Goal: Task Accomplishment & Management: Manage account settings

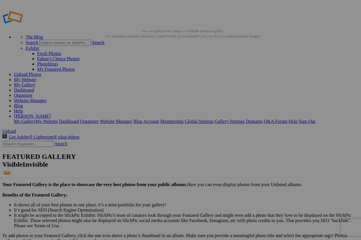
scroll to position [2, 0]
drag, startPoint x: 180, startPoint y: 104, endPoint x: 138, endPoint y: 100, distance: 41.3
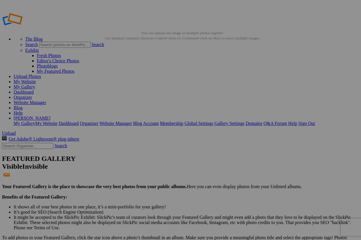
scroll to position [0, 0]
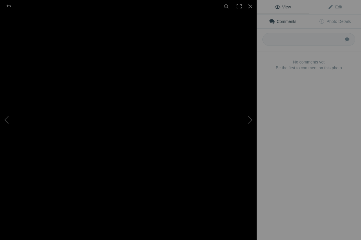
type input "Sunset over Manhattan -"
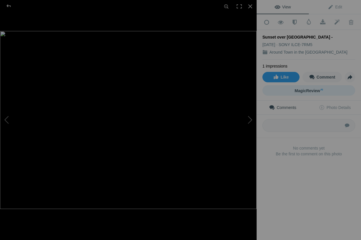
click at [323, 91] on link "MagicReview AI" at bounding box center [308, 90] width 93 height 10
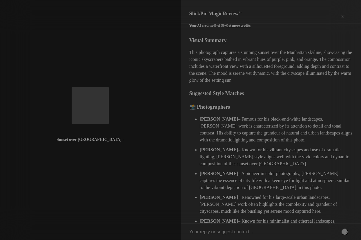
click at [343, 12] on div "×" at bounding box center [342, 17] width 17 height 12
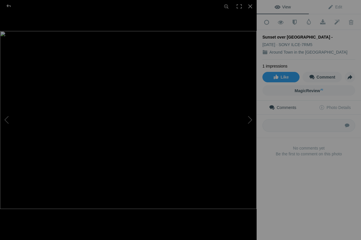
scroll to position [38, 0]
click at [336, 106] on span "Photo Details" at bounding box center [335, 107] width 32 height 5
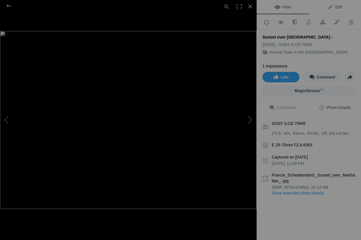
click at [338, 6] on span "Edit" at bounding box center [335, 7] width 15 height 5
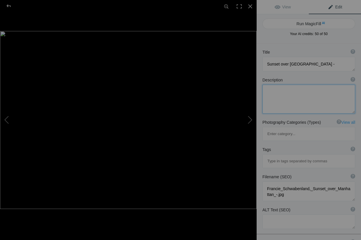
click at [284, 101] on textarea at bounding box center [308, 99] width 93 height 29
click at [308, 23] on button "Run MagicFill AI" at bounding box center [308, 24] width 93 height 10
type textarea "Breathtaking Sunset Over Manhattan Skyline"
type textarea "Experience the stunning beauty of a sunset over Manhattan, where vibrant hues o…"
type textarea "sunset-manhattan-skyline.jpg"
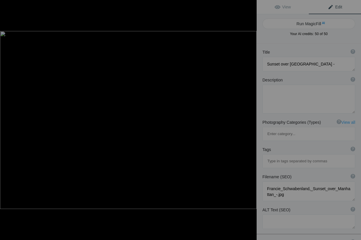
type textarea "A vibrant sunset over the Manhattan skyline, showcasing modern skyscrapers refl…"
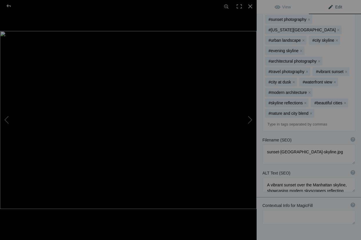
scroll to position [172, 0]
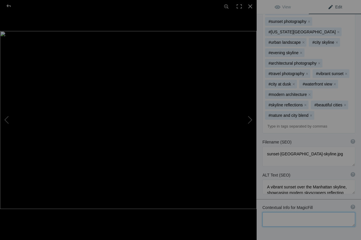
click at [333, 212] on textarea at bounding box center [308, 219] width 93 height 15
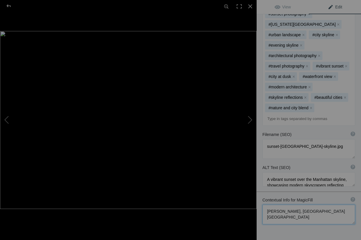
scroll to position [180, 0]
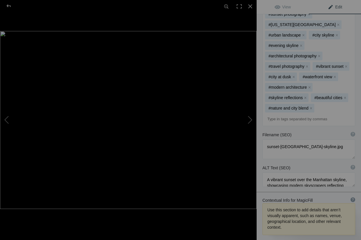
click at [352, 198] on div "?" at bounding box center [353, 200] width 5 height 5
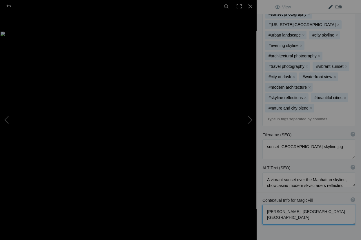
click at [338, 205] on textarea at bounding box center [308, 215] width 93 height 20
type textarea "Frances Schwabenland, Manhattan NY, Hoboken NJ"
click at [349, 212] on div "Title ? Photo title is one of the highest used Search Engine ranking criteria a…" at bounding box center [309, 83] width 104 height 393
click at [338, 7] on span "Edit" at bounding box center [335, 7] width 15 height 5
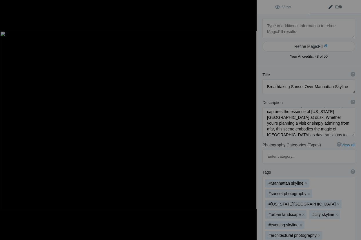
scroll to position [0, 0]
click at [338, 7] on span "Edit" at bounding box center [335, 7] width 15 height 5
click at [283, 8] on span "View" at bounding box center [283, 7] width 16 height 5
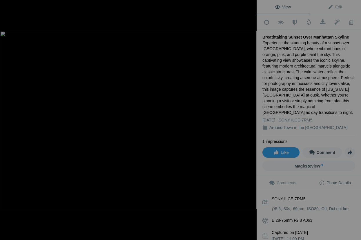
click at [8, 6] on div at bounding box center [8, 6] width 21 height 12
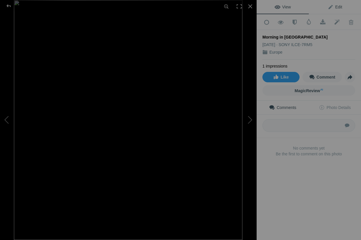
click at [340, 7] on span "Edit" at bounding box center [335, 7] width 15 height 5
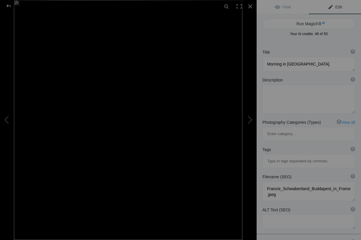
click at [308, 23] on button "Run MagicFill AI" at bounding box center [308, 24] width 93 height 10
type textarea "Stunning Morning View of Prague's Historic Architecture"
type textarea "Experience the breathtaking beauty of Prague in the early morning light. This c…"
type textarea "stunning-morning-view-prague-architecture.jpg"
type textarea "A view of Prague's historic architecture featuring St. Nicholas Church and a cl…"
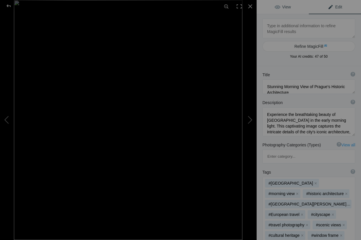
click at [285, 7] on span "View" at bounding box center [283, 7] width 16 height 5
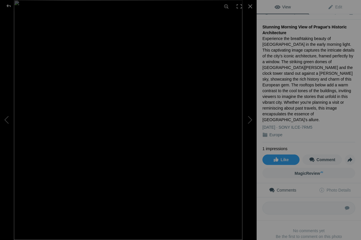
scroll to position [10, 0]
click at [8, 6] on div at bounding box center [8, 6] width 21 height 12
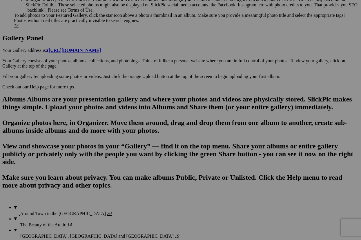
scroll to position [330, 0]
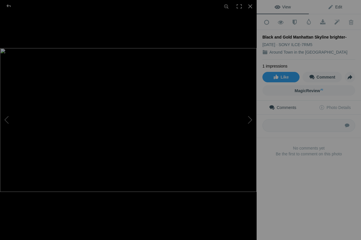
click at [338, 7] on span "Edit" at bounding box center [335, 7] width 15 height 5
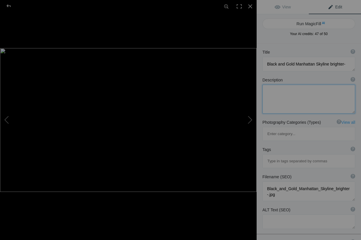
click at [272, 92] on textarea at bounding box center [308, 99] width 93 height 29
click at [303, 21] on button "Run MagicFill AI" at bounding box center [308, 24] width 93 height 10
type textarea "Stunning Black and Gold Manhattan Skyline at Night"
type textarea "Experience the breathtaking beauty of the Manhattan skyline illuminated in stri…"
type textarea "stunning-black-gold-[GEOGRAPHIC_DATA]-skyline-night.jpg"
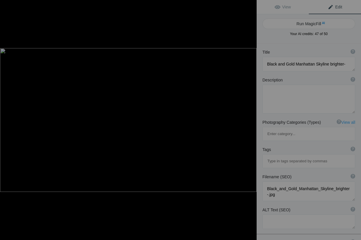
type textarea "Night view of the Manhattan skyline featuring black and gold hues, with One Wor…"
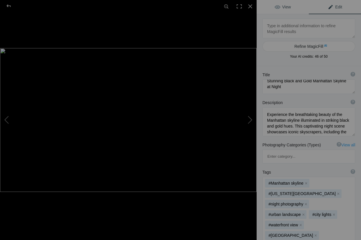
click at [285, 5] on span "View" at bounding box center [283, 7] width 16 height 5
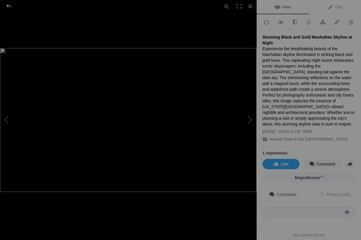
click at [10, 6] on div at bounding box center [8, 6] width 21 height 12
